Goal: Navigation & Orientation: Find specific page/section

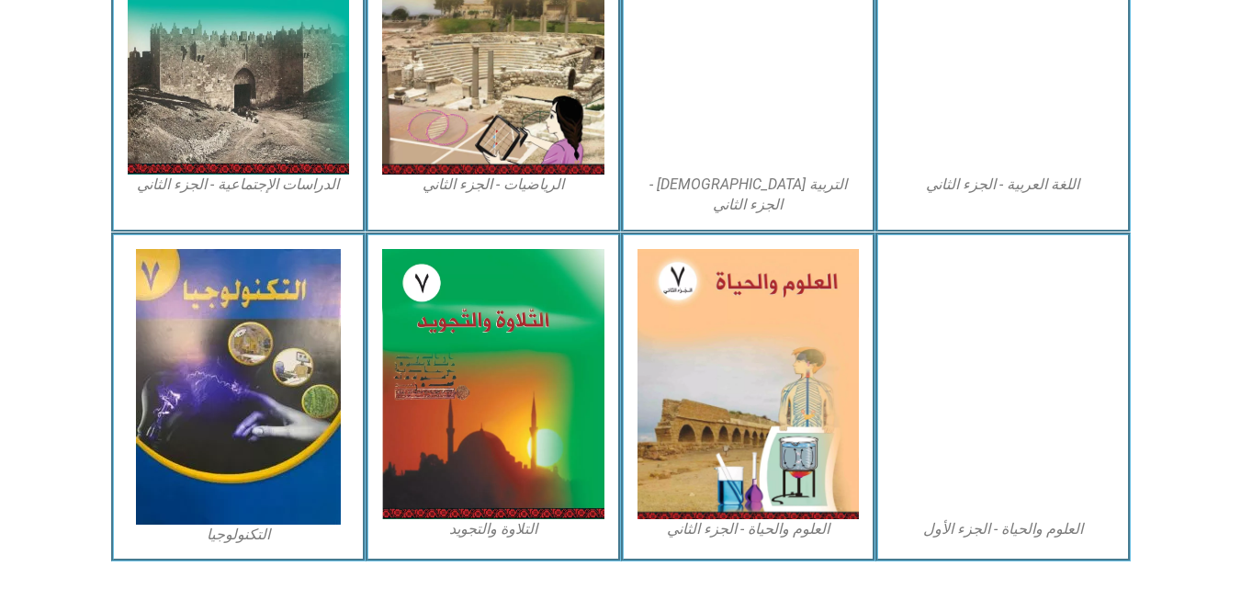
scroll to position [1051, 0]
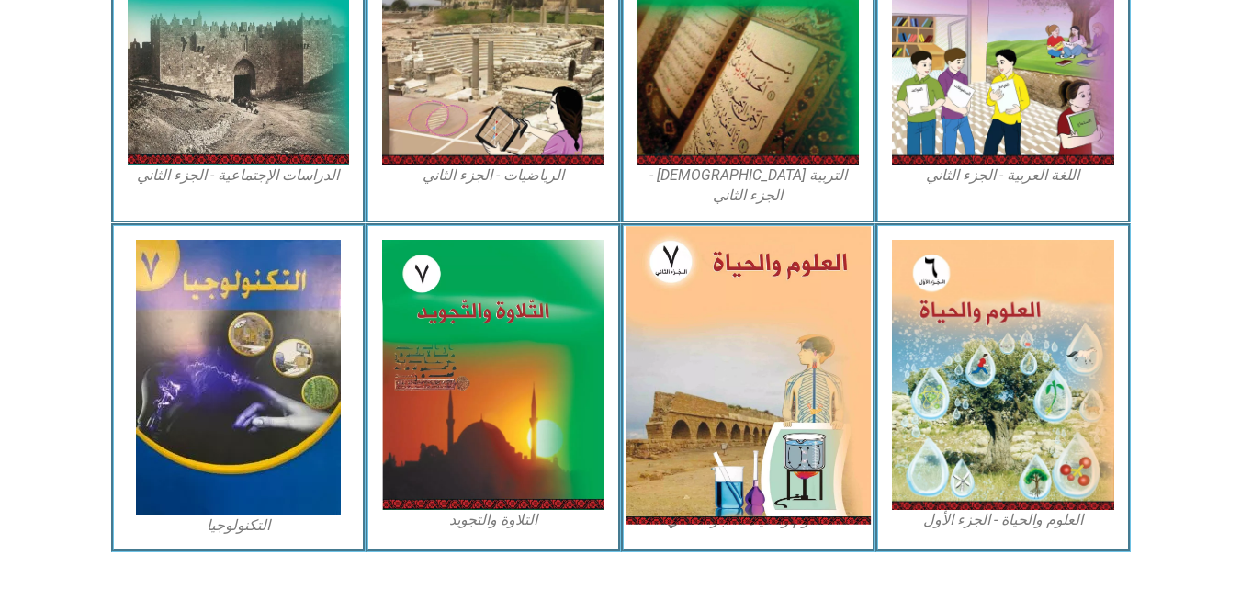
click at [727, 320] on img at bounding box center [747, 375] width 244 height 298
click at [749, 353] on img at bounding box center [747, 375] width 244 height 298
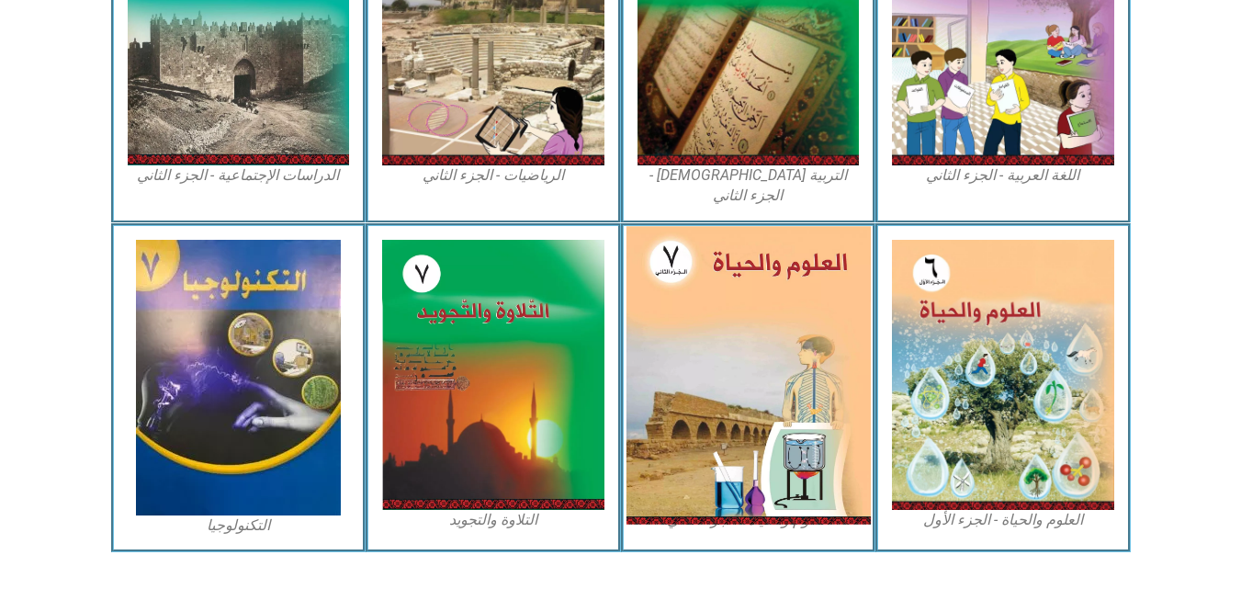
click at [749, 353] on img at bounding box center [747, 375] width 244 height 298
click at [752, 353] on img at bounding box center [747, 375] width 244 height 298
